Goal: Transaction & Acquisition: Purchase product/service

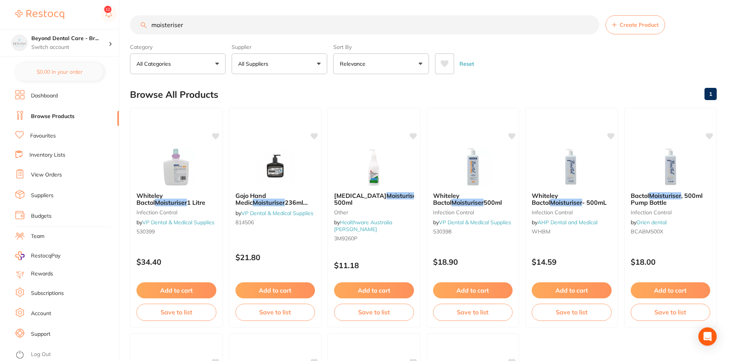
click at [64, 118] on link "Browse Products" at bounding box center [53, 117] width 44 height 8
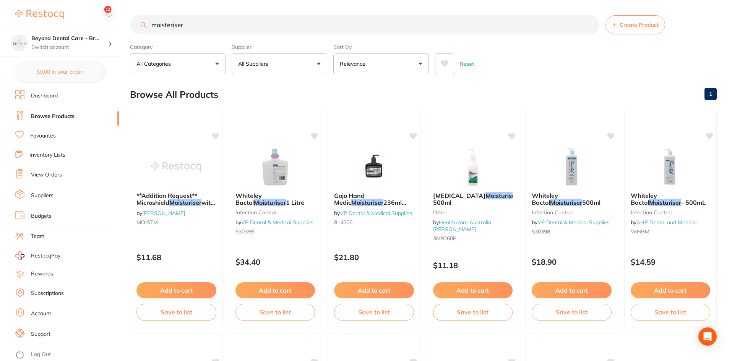
scroll to position [0, 0]
drag, startPoint x: 211, startPoint y: 32, endPoint x: 131, endPoint y: 30, distance: 79.6
click at [126, 32] on div "$0.00 Beyond Dental Care - Br... Switch account Beyond Dental Care - Sandstone …" at bounding box center [366, 180] width 732 height 361
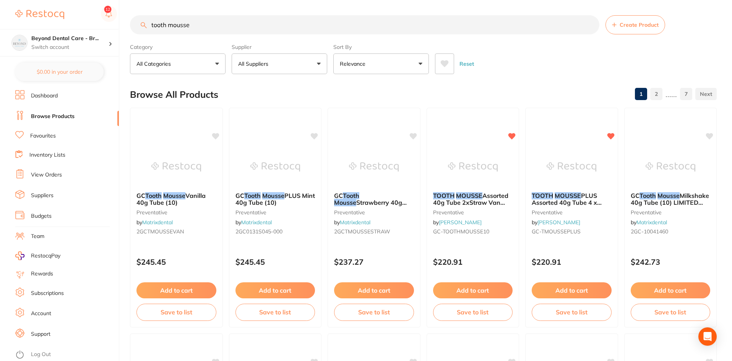
type input "tooth mousse"
click at [553, 180] on img at bounding box center [572, 166] width 50 height 39
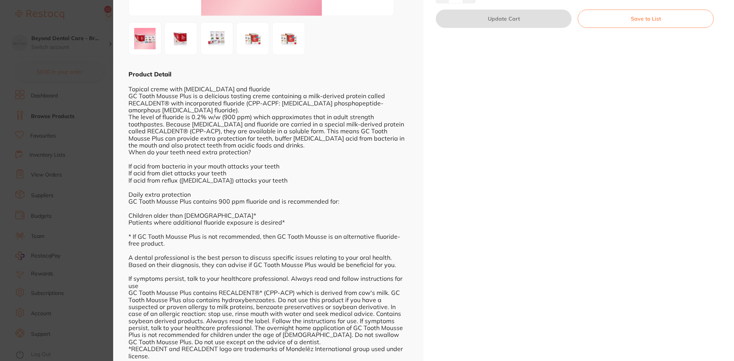
scroll to position [164, 0]
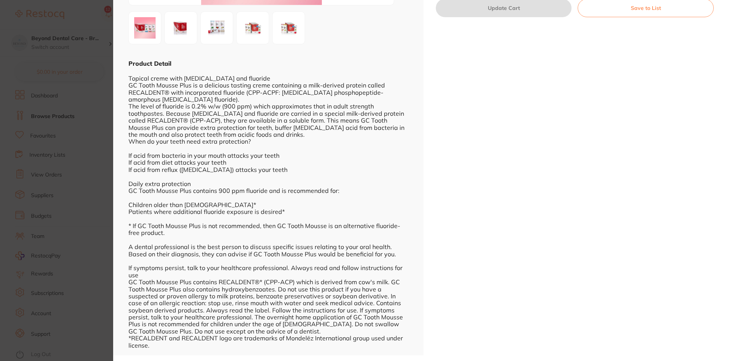
click at [94, 82] on section "TOOTH MOUSSE PLUS Assorted 40g Tube 4 x Mint & Straw 2 x Van preventative by [P…" at bounding box center [367, 180] width 734 height 361
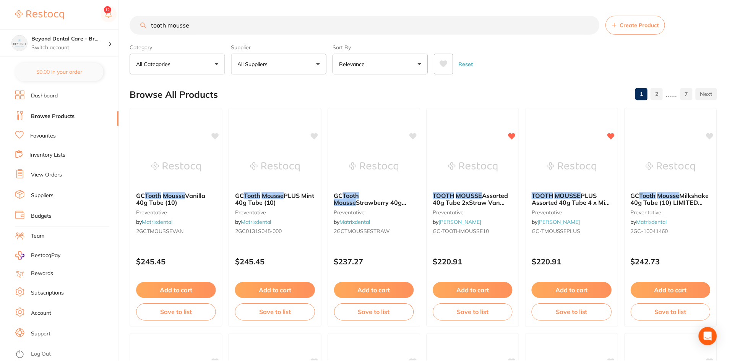
scroll to position [0, 0]
click at [474, 157] on img at bounding box center [473, 166] width 50 height 39
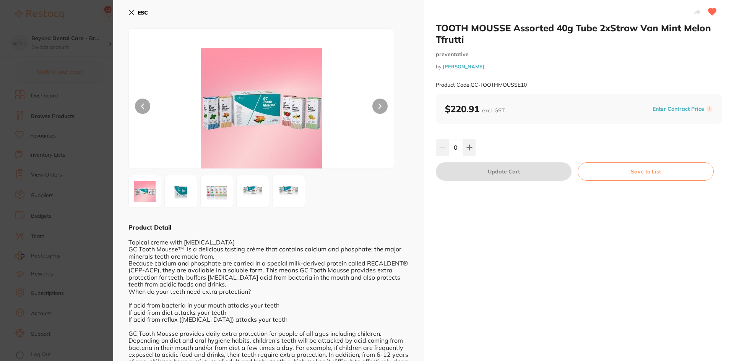
click at [135, 14] on button "ESC" at bounding box center [138, 12] width 20 height 13
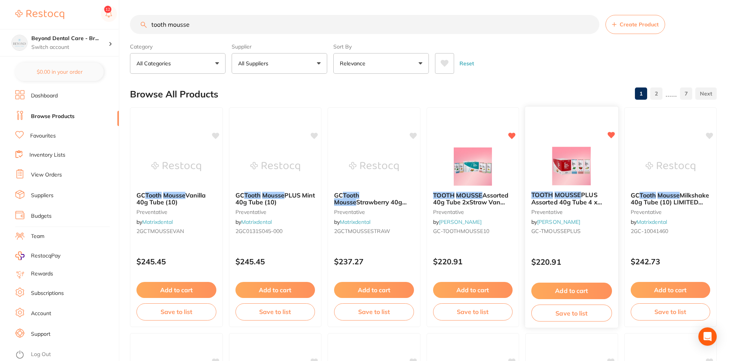
click at [578, 169] on img at bounding box center [572, 166] width 50 height 39
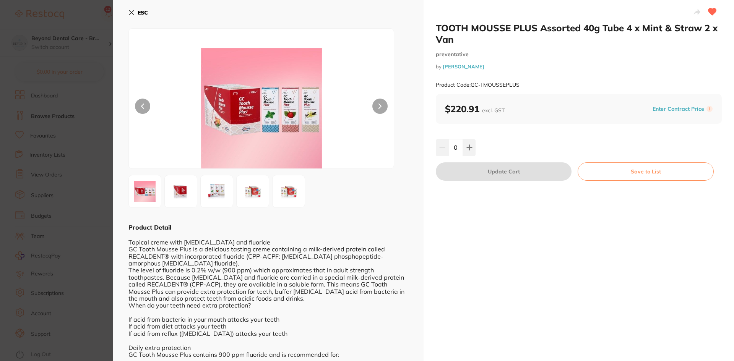
click at [131, 11] on icon at bounding box center [131, 13] width 6 height 6
